Goal: Browse casually

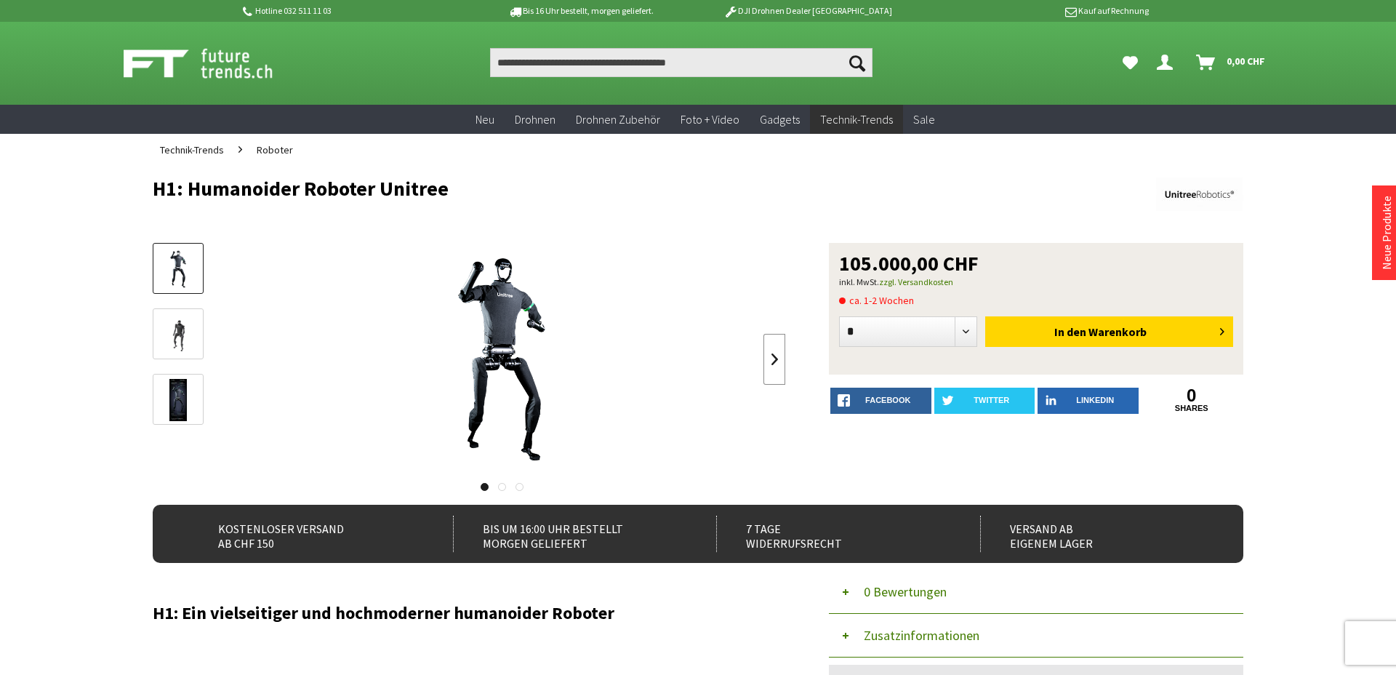
click at [775, 361] on link at bounding box center [774, 359] width 22 height 51
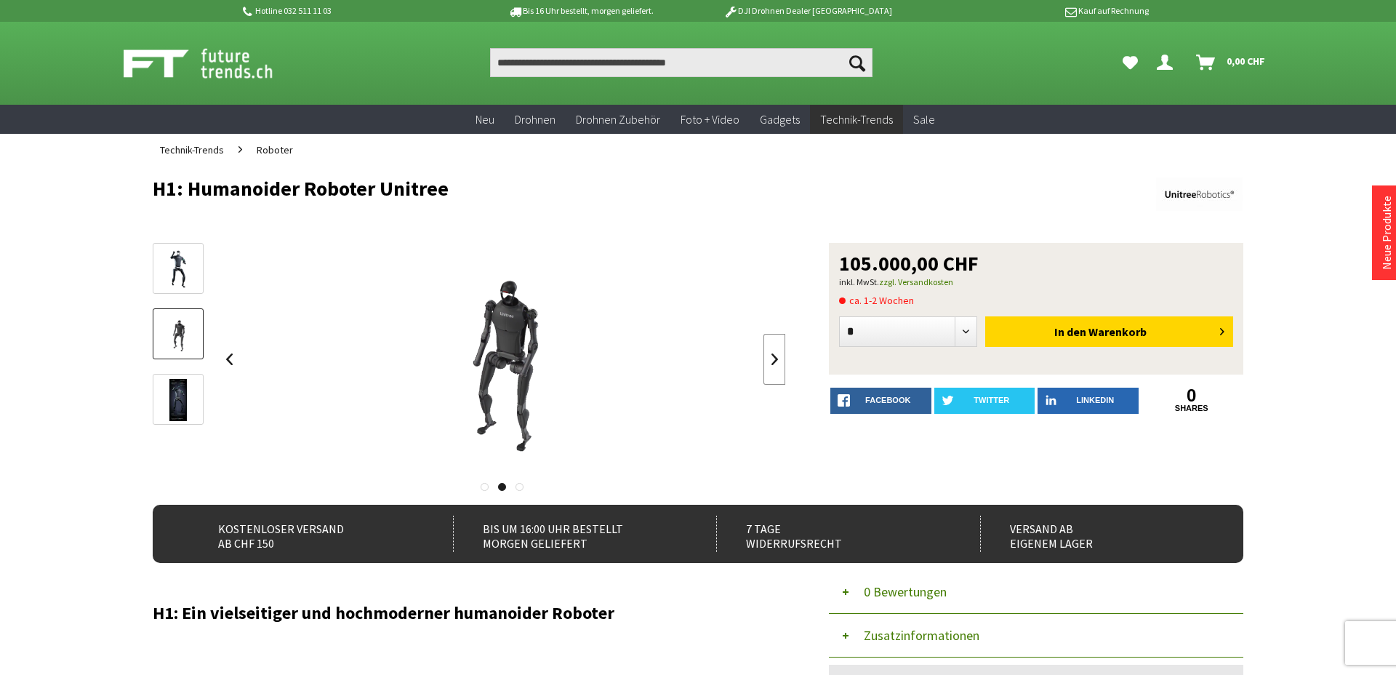
click at [775, 361] on link at bounding box center [774, 359] width 22 height 51
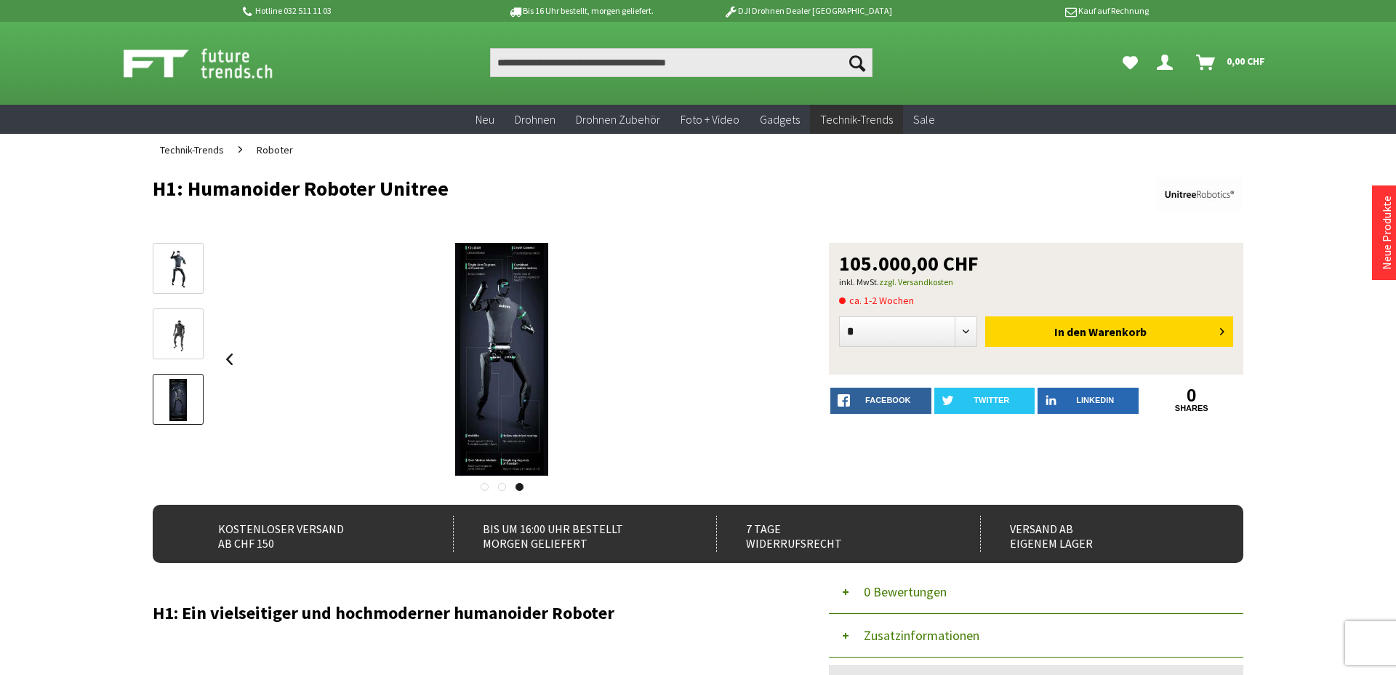
click at [775, 361] on div at bounding box center [502, 359] width 568 height 233
click at [185, 267] on img at bounding box center [178, 269] width 42 height 42
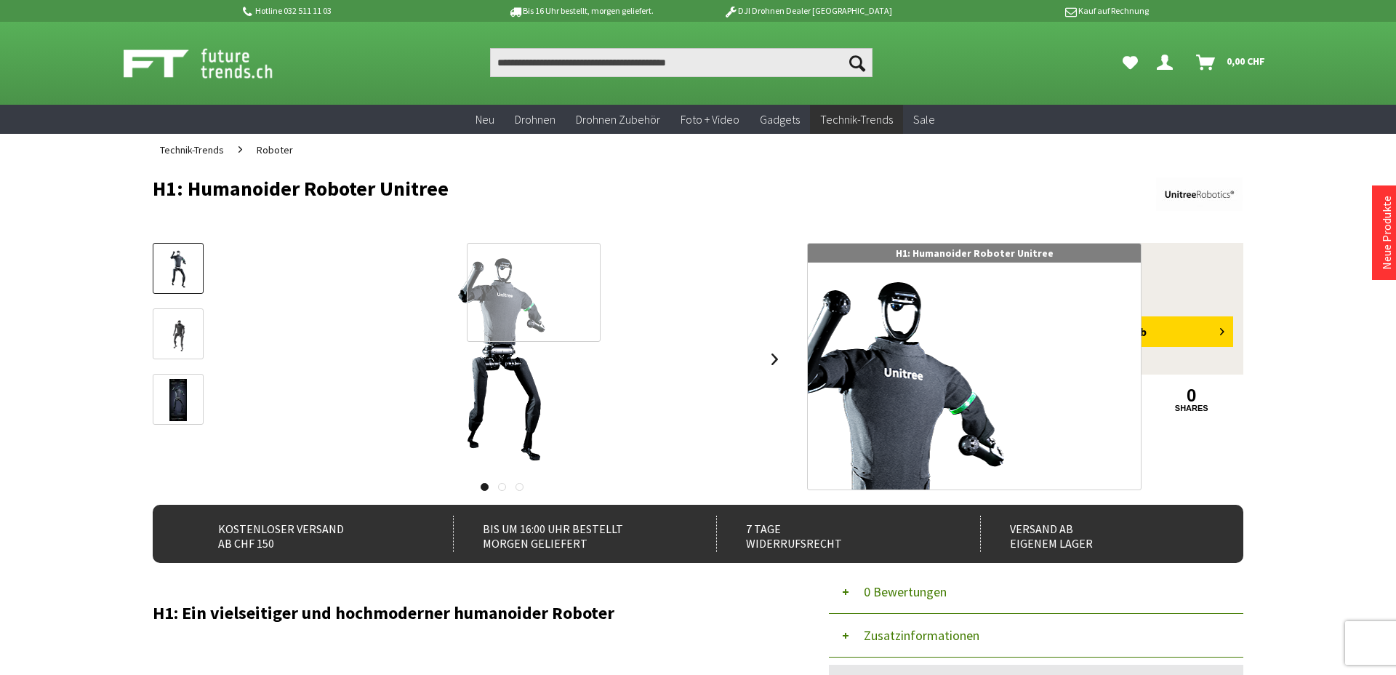
click at [534, 289] on div at bounding box center [534, 292] width 134 height 99
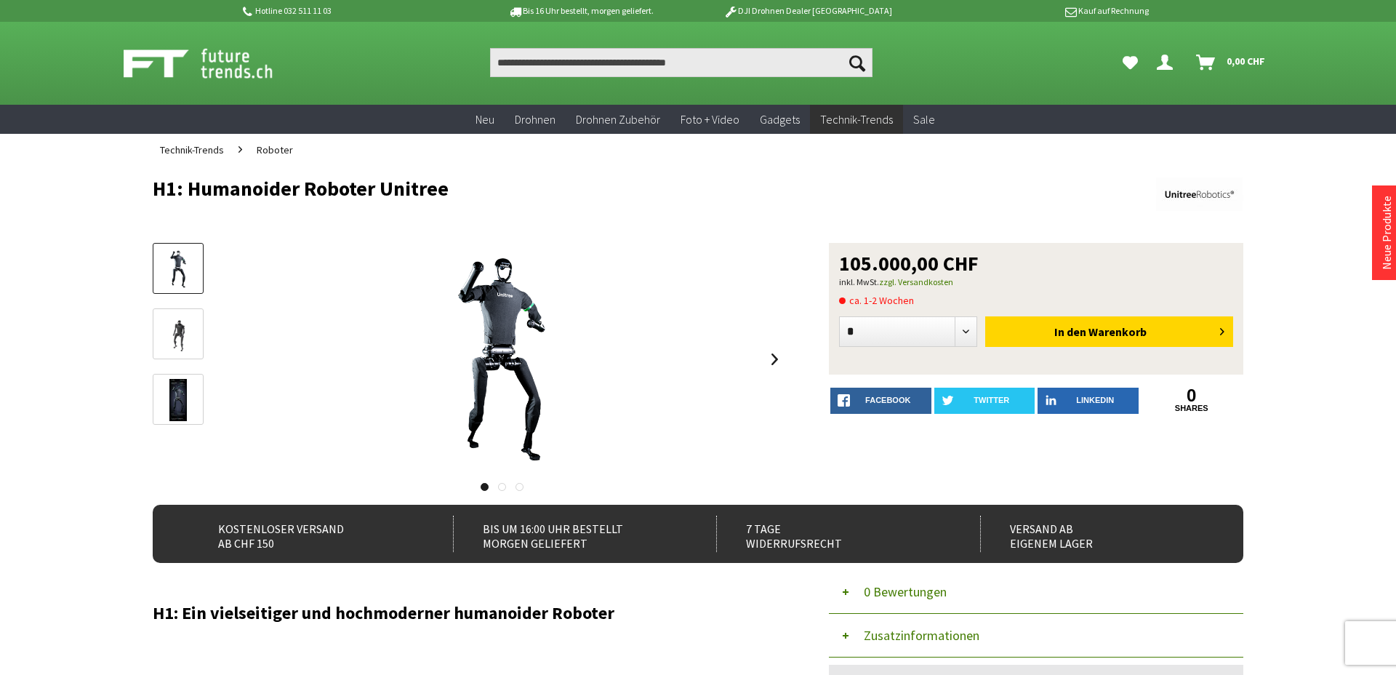
click at [185, 63] on img at bounding box center [214, 63] width 181 height 36
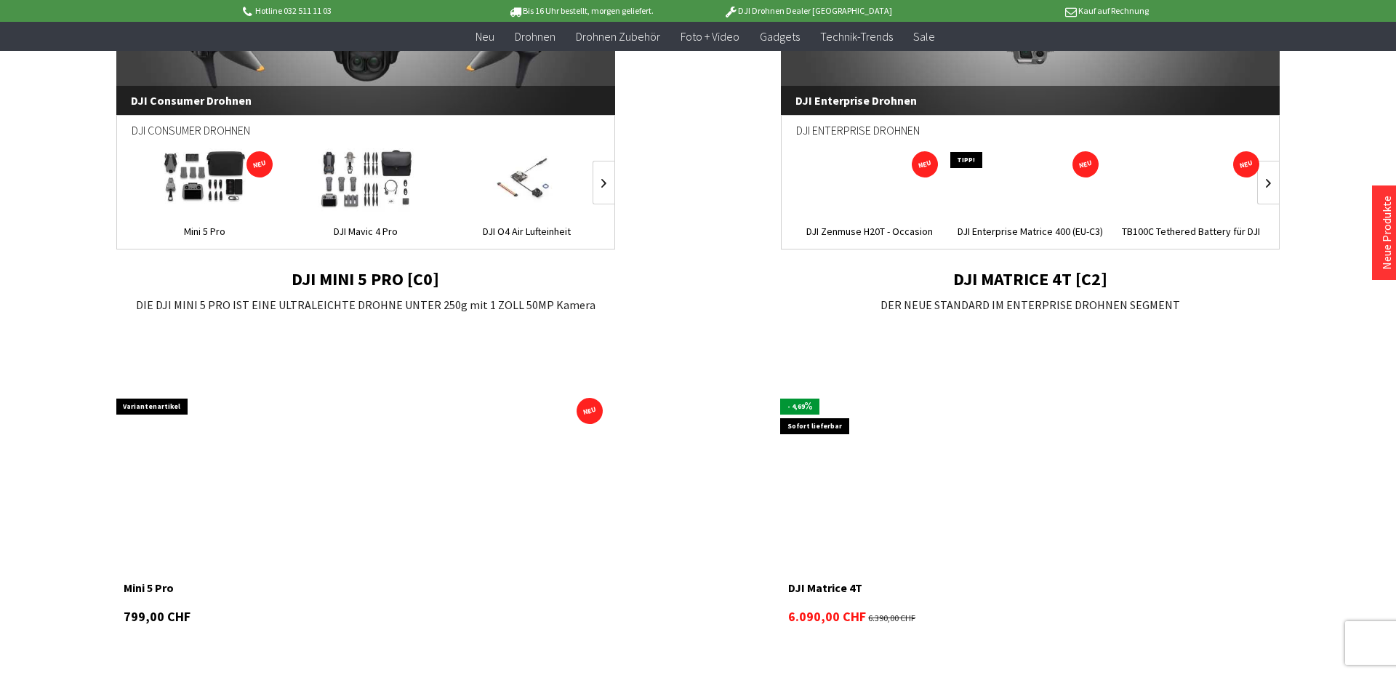
scroll to position [1218, 0]
